Goal: Entertainment & Leisure: Consume media (video, audio)

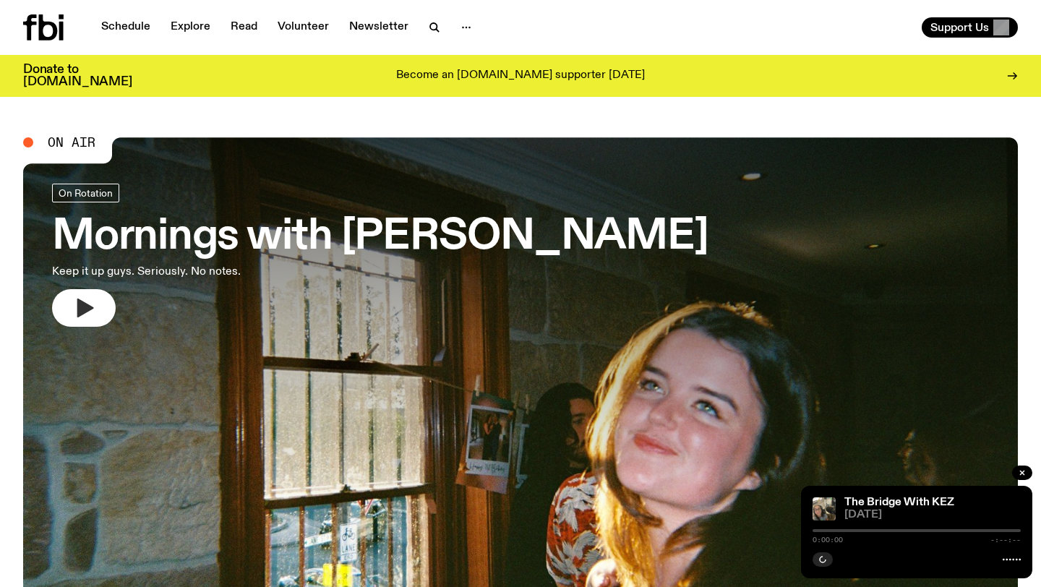
click at [92, 302] on icon "button" at bounding box center [83, 308] width 23 height 23
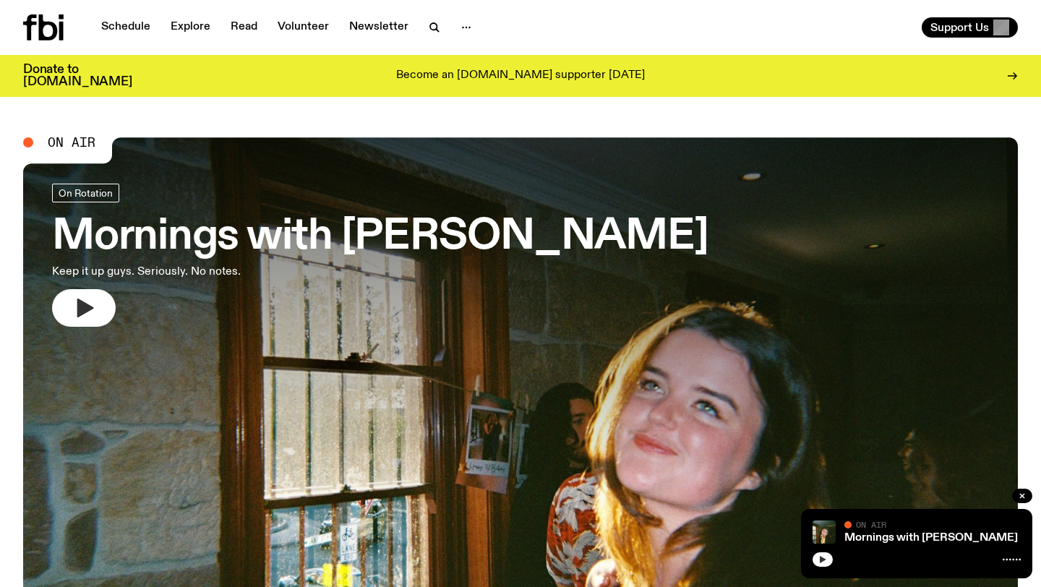
click at [817, 559] on button "button" at bounding box center [823, 560] width 20 height 14
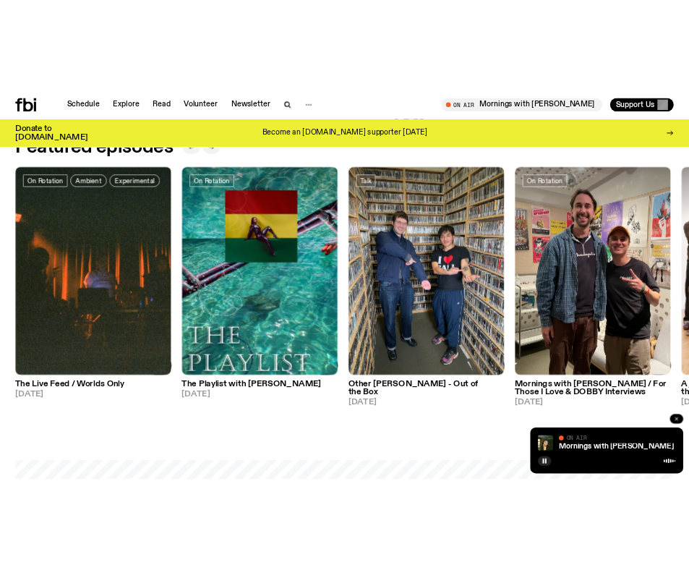
scroll to position [681, 0]
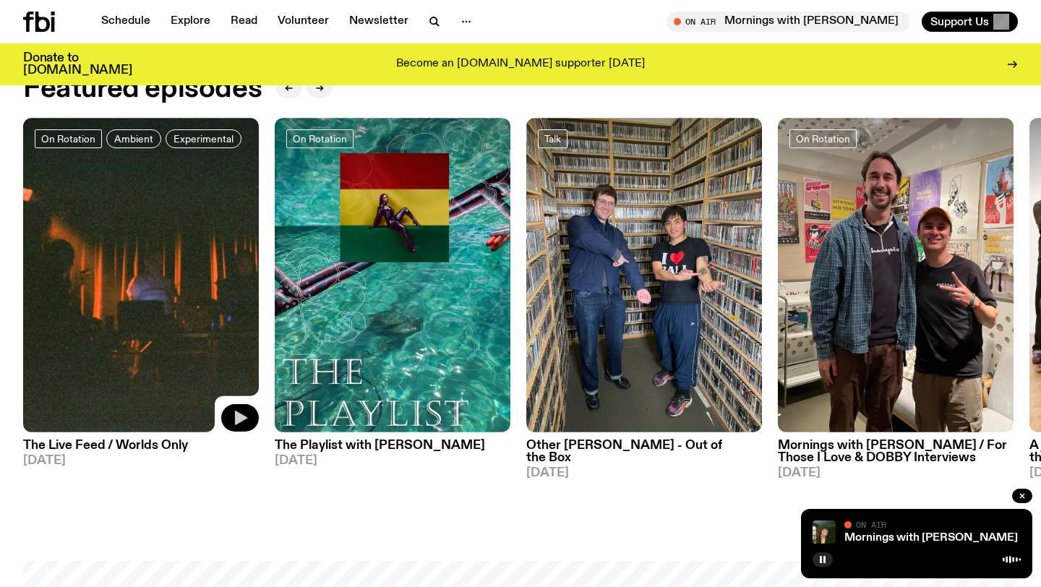
click at [246, 413] on icon "button" at bounding box center [239, 417] width 17 height 17
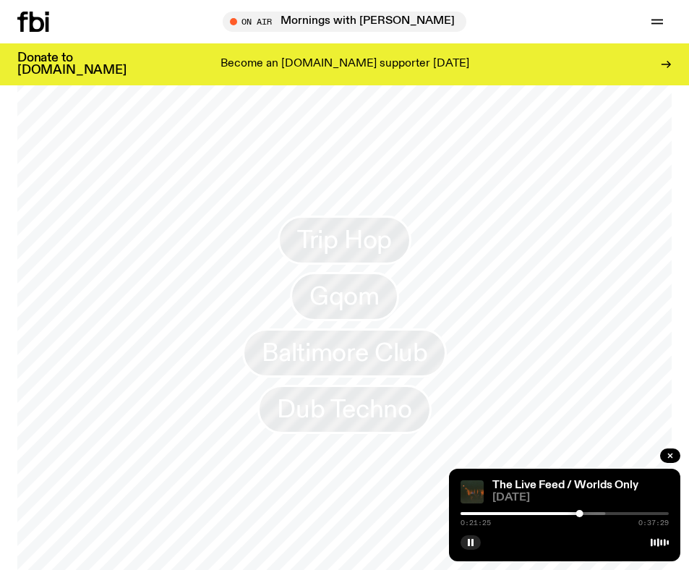
scroll to position [0, 0]
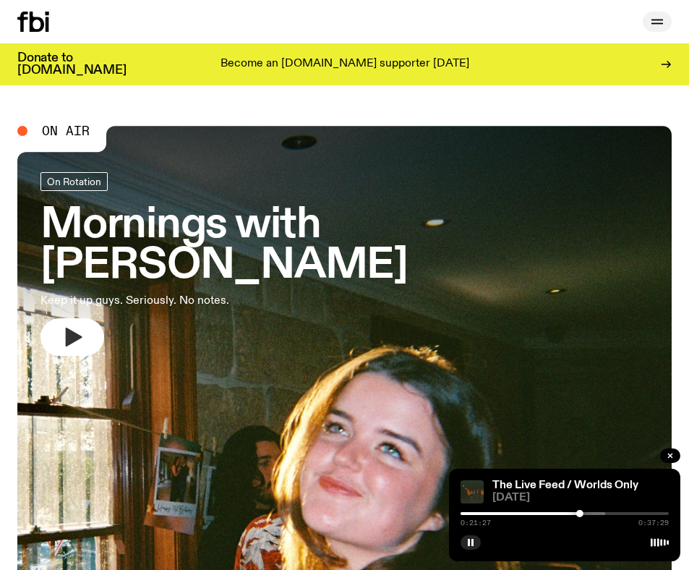
click at [651, 19] on icon "button" at bounding box center [657, 21] width 17 height 17
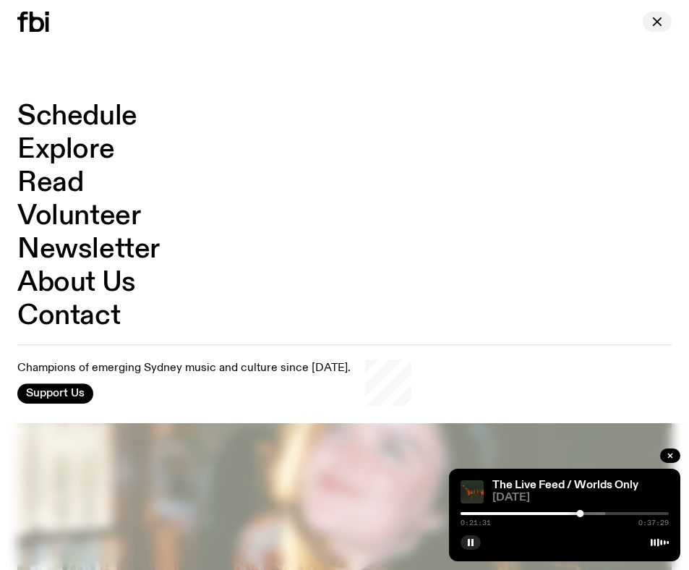
click at [651, 19] on icon "button" at bounding box center [657, 21] width 17 height 17
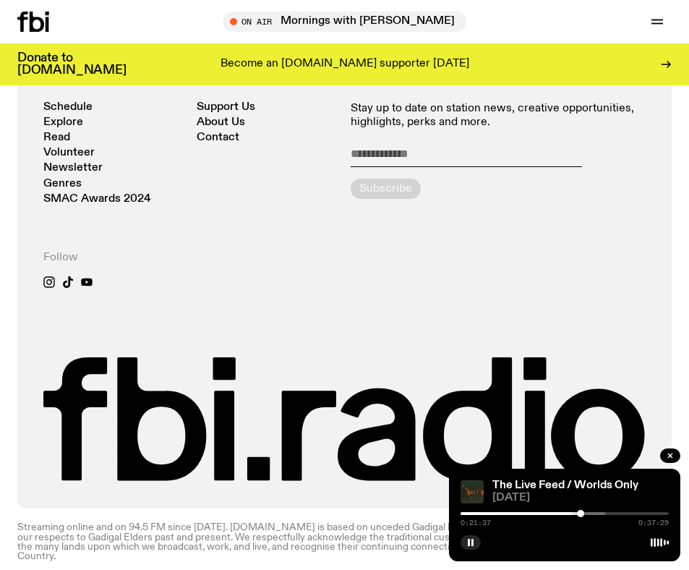
scroll to position [3361, 0]
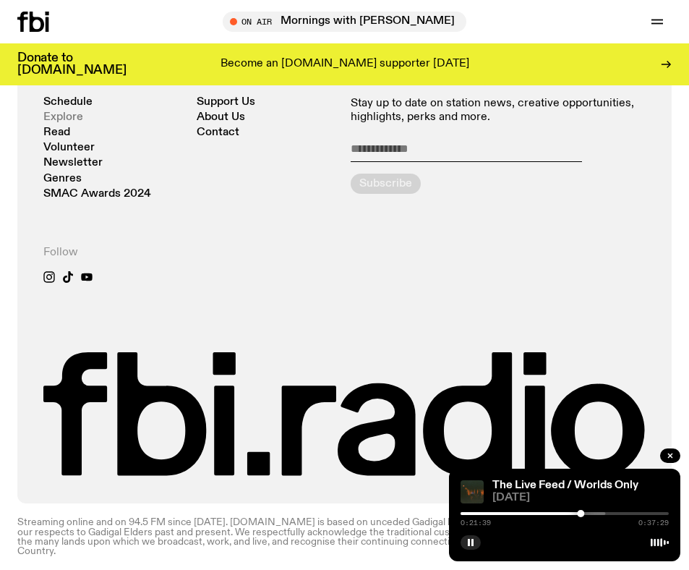
click at [60, 114] on link "Explore" at bounding box center [63, 117] width 40 height 11
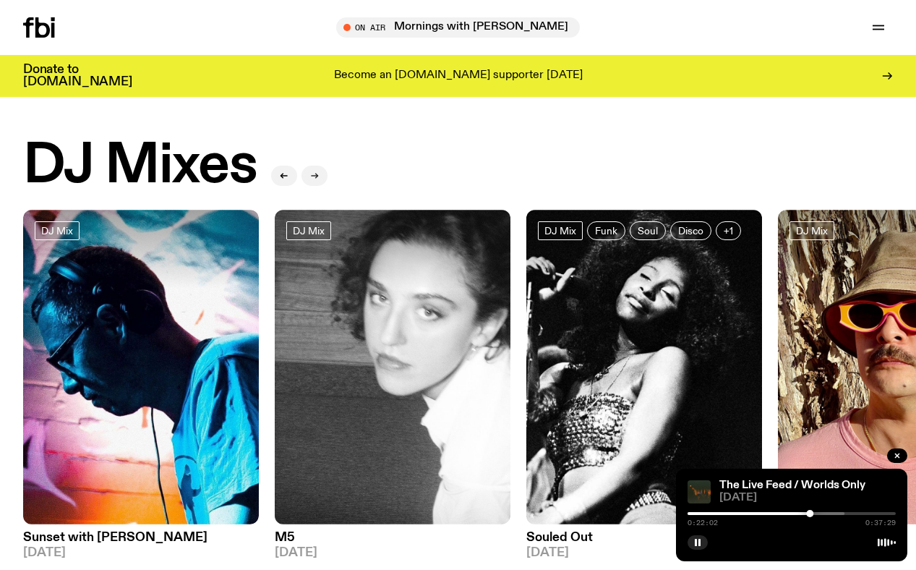
click at [313, 173] on icon "button" at bounding box center [314, 175] width 9 height 9
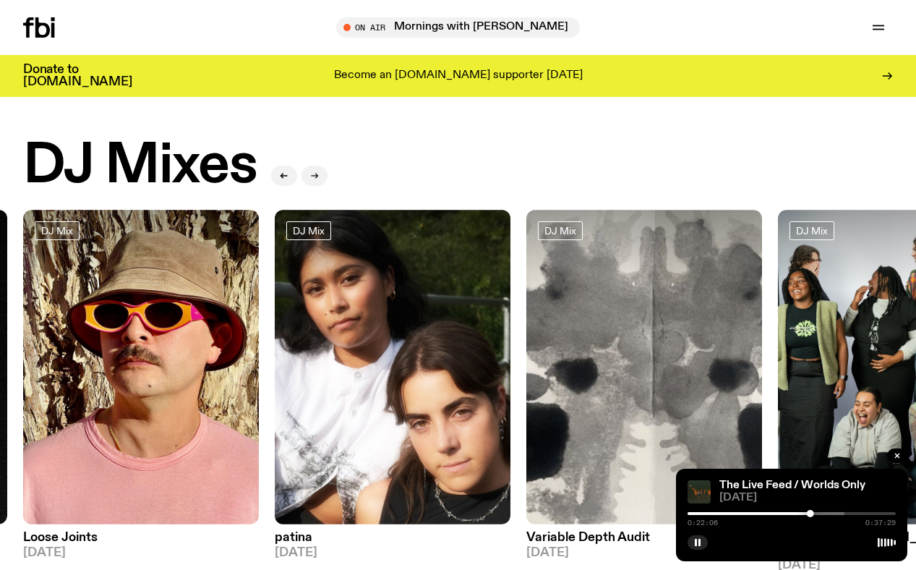
click at [313, 173] on icon "button" at bounding box center [314, 175] width 9 height 9
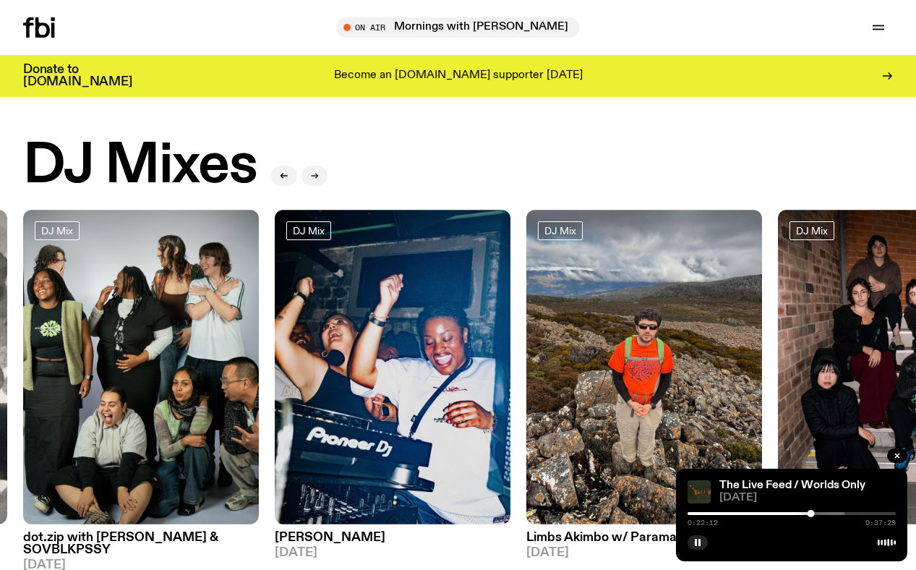
click at [313, 173] on icon "button" at bounding box center [314, 175] width 9 height 9
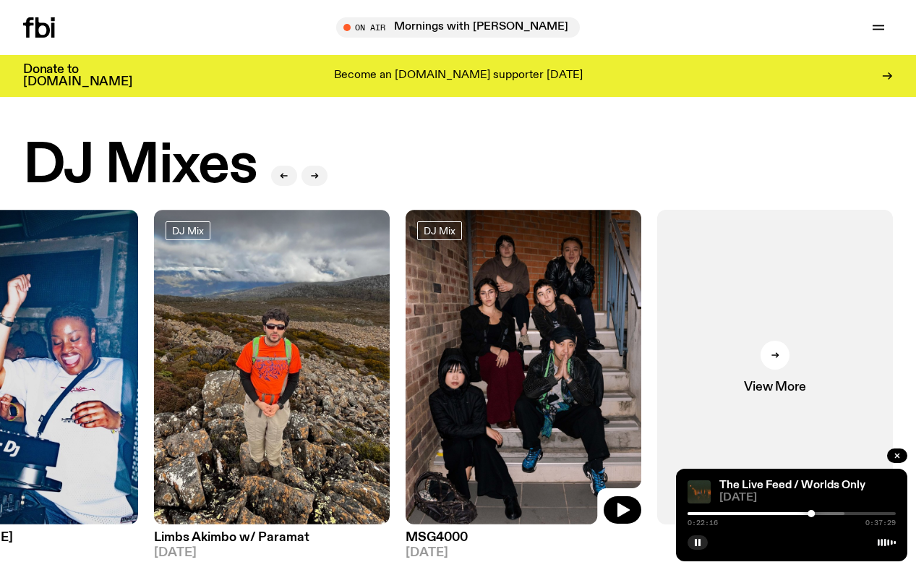
click at [521, 356] on img at bounding box center [524, 367] width 236 height 315
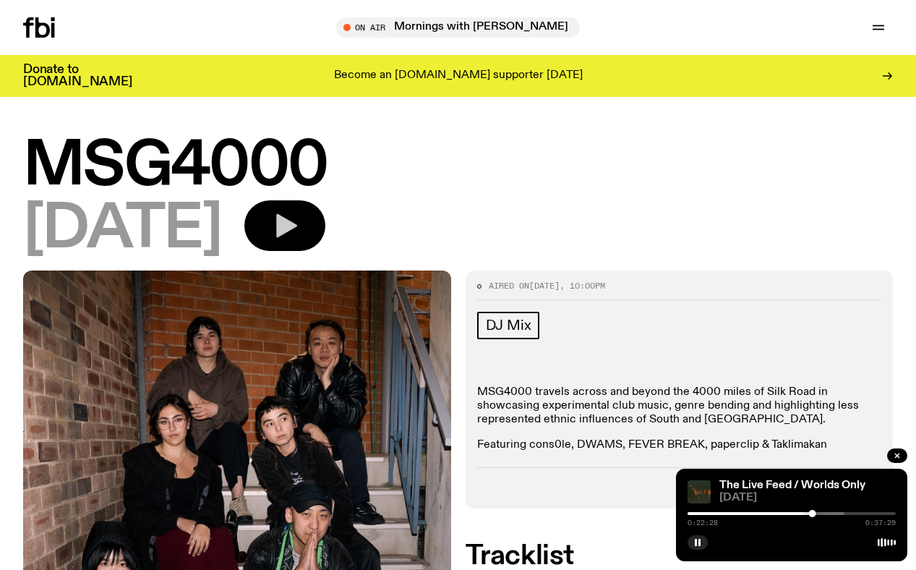
click at [325, 208] on button "button" at bounding box center [284, 225] width 81 height 51
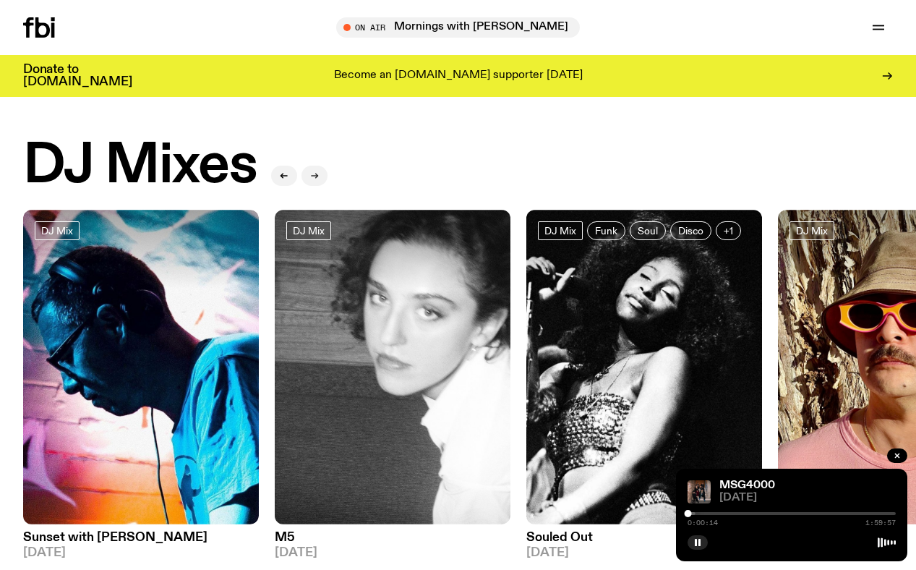
click at [313, 173] on icon "button" at bounding box center [314, 175] width 9 height 9
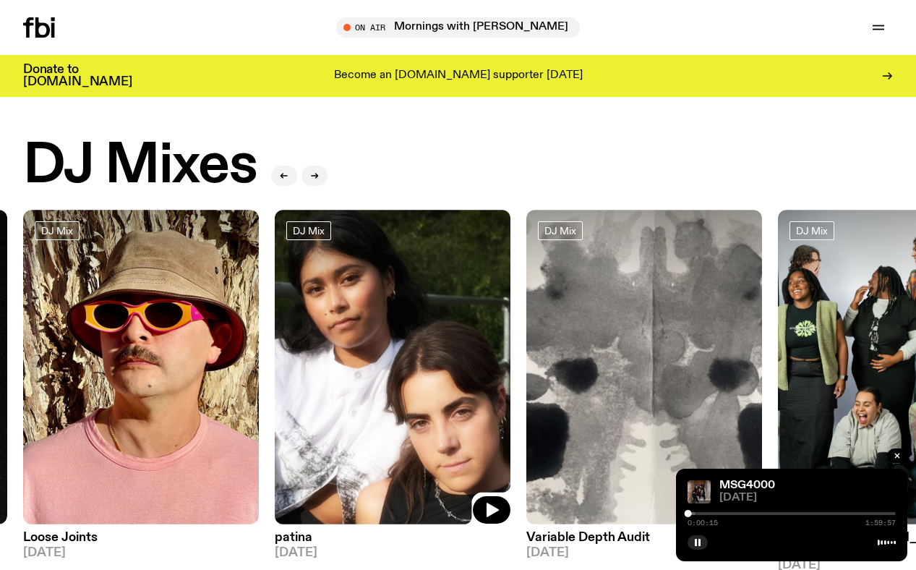
click at [371, 400] on img at bounding box center [393, 367] width 236 height 315
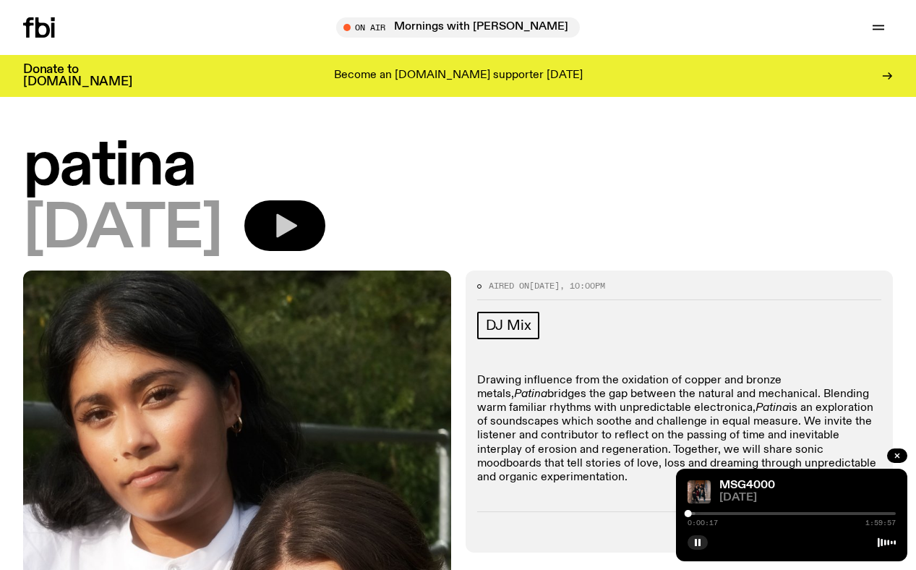
click at [299, 239] on icon "button" at bounding box center [284, 225] width 29 height 29
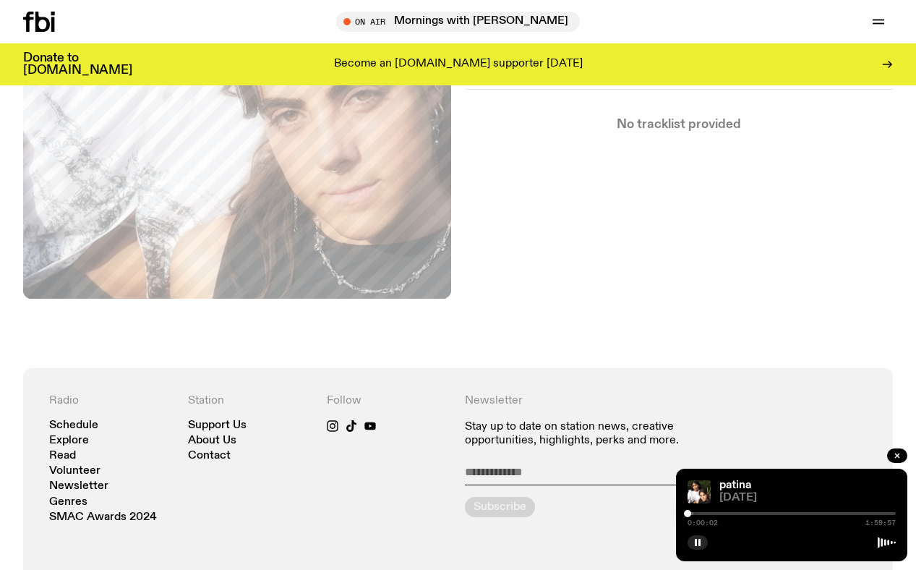
scroll to position [531, 0]
